Goal: Information Seeking & Learning: Learn about a topic

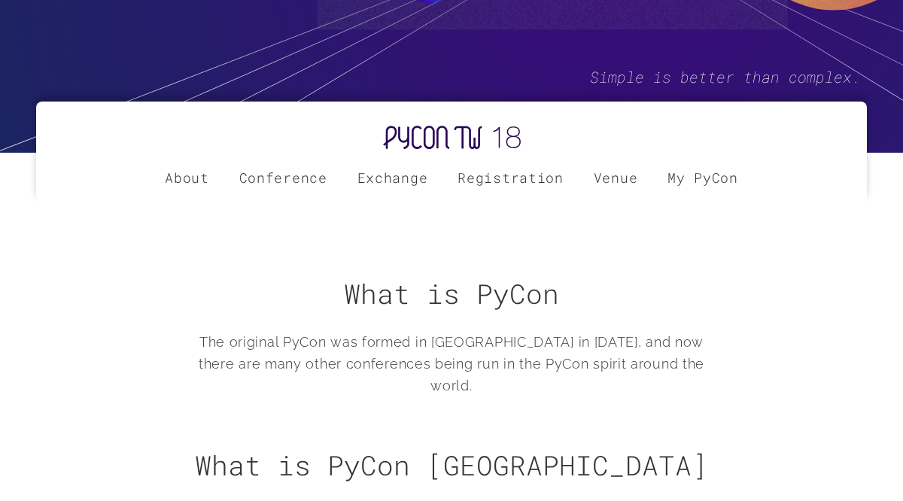
scroll to position [387, 0]
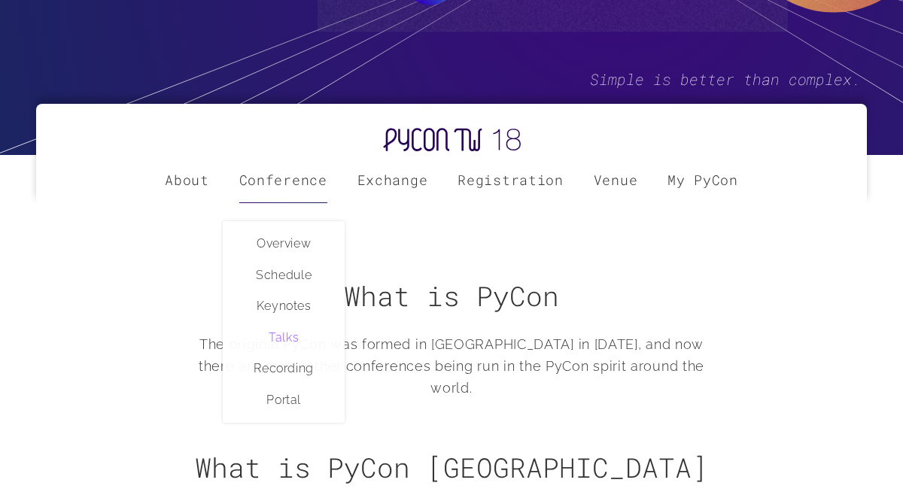
click at [287, 336] on link "Talks" at bounding box center [283, 338] width 120 height 32
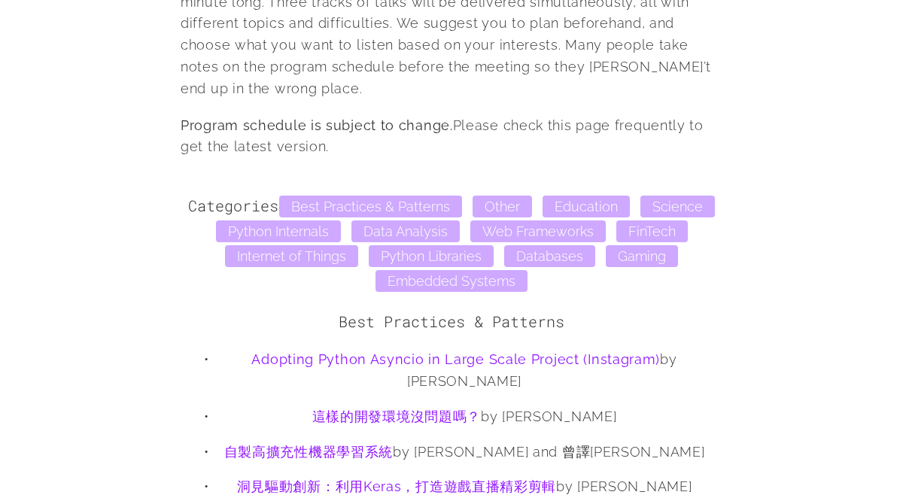
scroll to position [1363, 0]
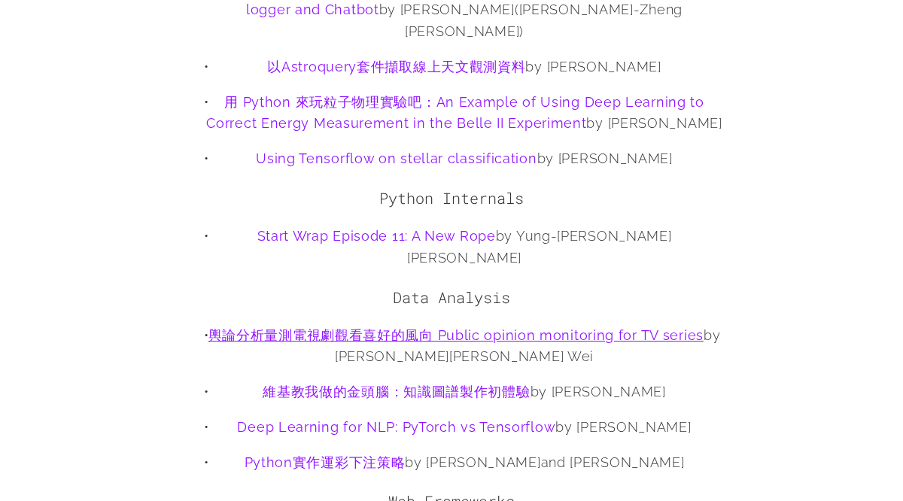
click at [412, 327] on link "輿論分析量測電視劇觀看喜好的風向 Public opinion monitoring for TV series" at bounding box center [455, 335] width 495 height 16
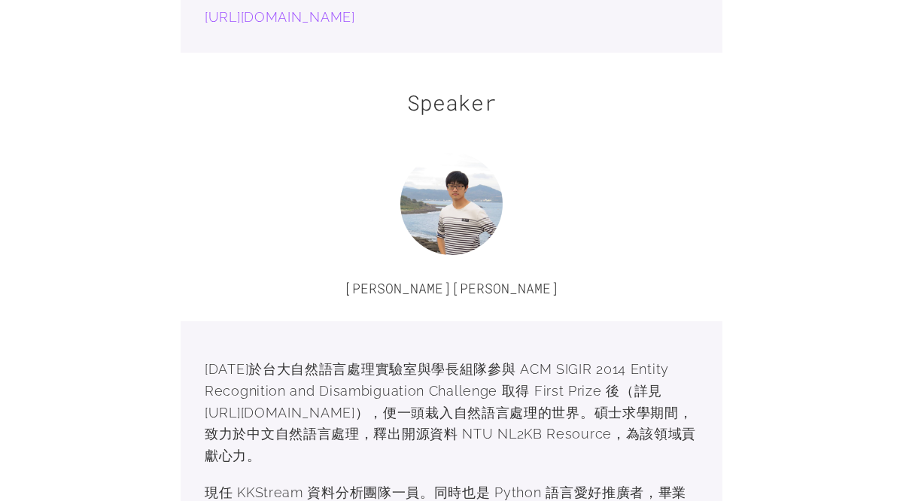
scroll to position [1349, 0]
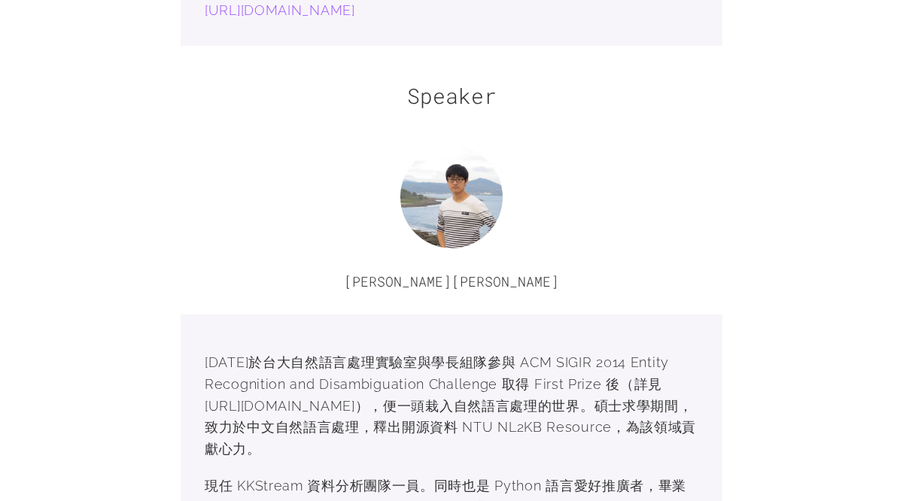
click at [449, 234] on img at bounding box center [451, 197] width 102 height 102
click at [448, 221] on img at bounding box center [451, 197] width 102 height 102
